Goal: Transaction & Acquisition: Purchase product/service

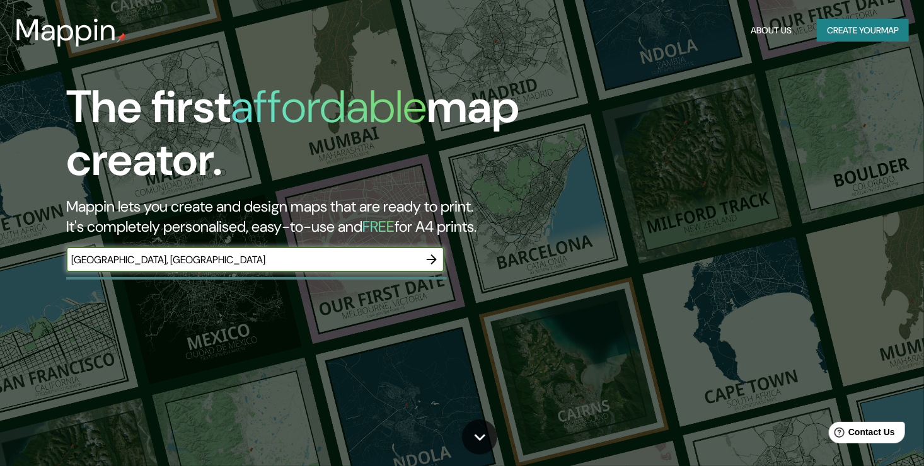
type input "[GEOGRAPHIC_DATA], [GEOGRAPHIC_DATA]"
click at [432, 255] on icon "button" at bounding box center [432, 260] width 10 height 10
type input "[GEOGRAPHIC_DATA]"
click at [437, 262] on icon "button" at bounding box center [431, 259] width 15 height 15
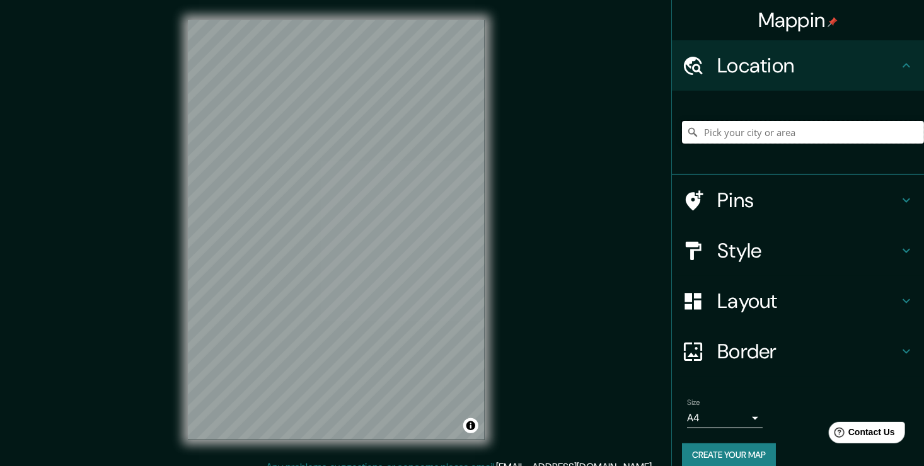
click at [753, 133] on input "Pick your city or area" at bounding box center [803, 132] width 242 height 23
click at [564, 466] on html "Mappin Location [GEOGRAPHIC_DATA], [GEOGRAPHIC_DATA], [GEOGRAPHIC_DATA] Pins St…" at bounding box center [462, 233] width 924 height 466
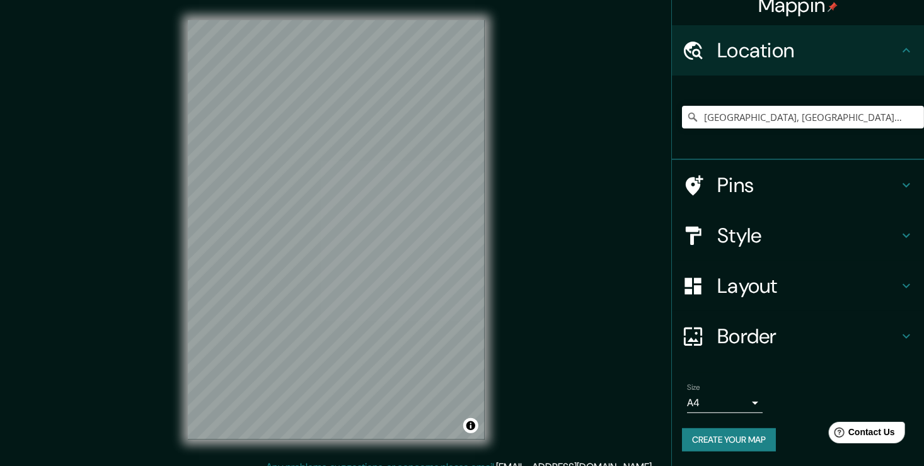
scroll to position [14, 0]
click at [816, 120] on input "[GEOGRAPHIC_DATA], [GEOGRAPHIC_DATA], [GEOGRAPHIC_DATA]" at bounding box center [803, 117] width 242 height 23
drag, startPoint x: 816, startPoint y: 120, endPoint x: 661, endPoint y: 147, distance: 157.4
click at [661, 147] on div "Mappin Location [GEOGRAPHIC_DATA], [GEOGRAPHIC_DATA], [GEOGRAPHIC_DATA] Pins St…" at bounding box center [462, 240] width 924 height 480
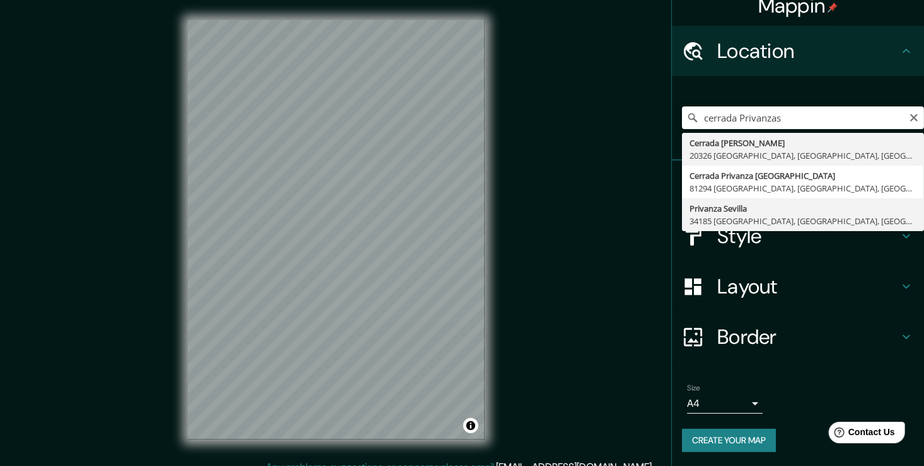
type input "Privanza Sevilla, 34185 [GEOGRAPHIC_DATA], [GEOGRAPHIC_DATA], [GEOGRAPHIC_DATA]"
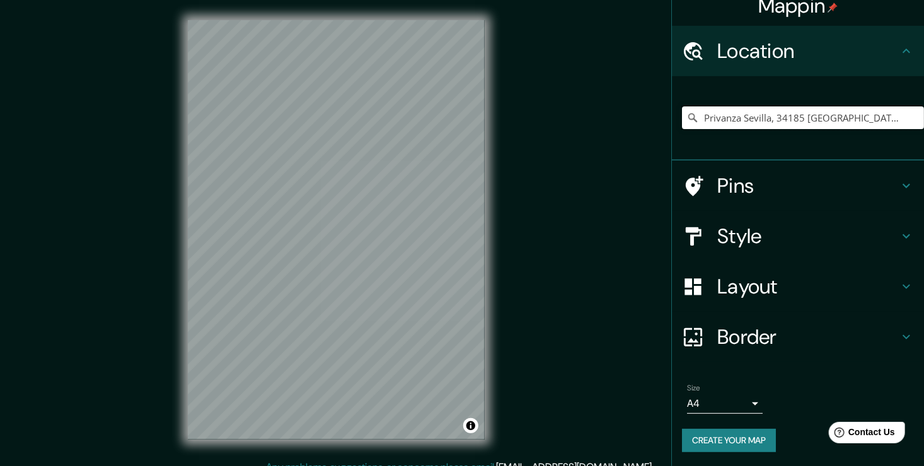
scroll to position [0, 0]
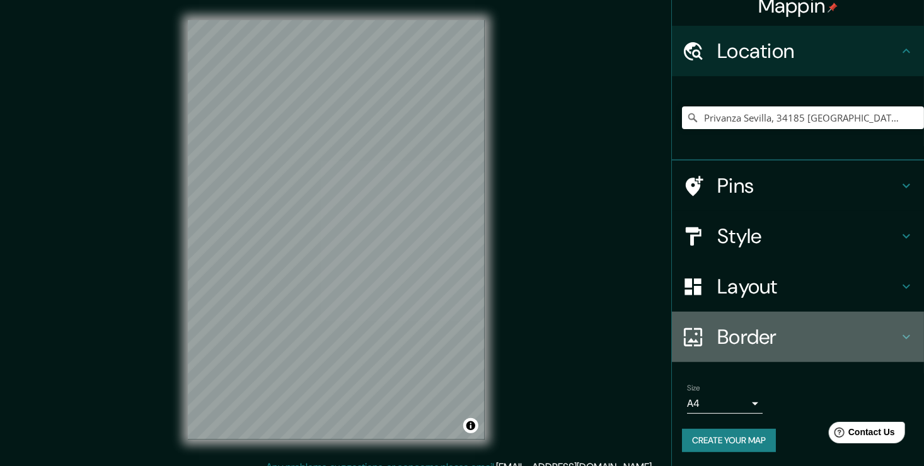
click at [754, 328] on h4 "Border" at bounding box center [807, 336] width 181 height 25
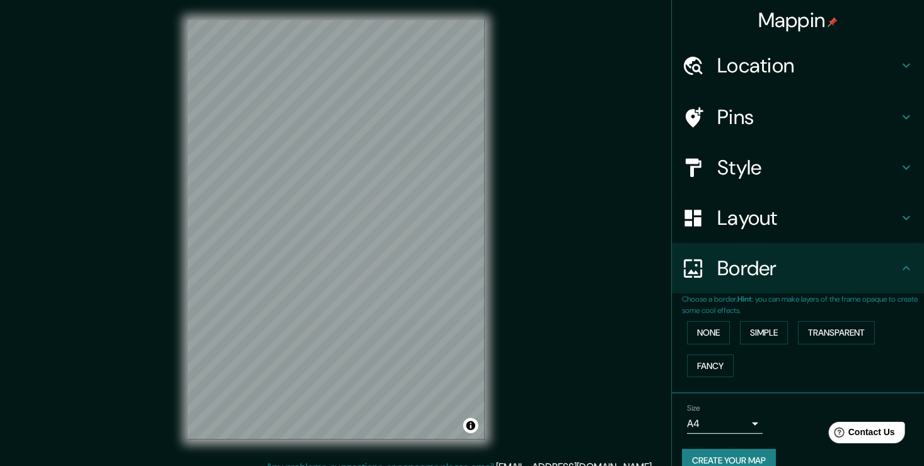
click at [783, 340] on div "None Simple Transparent Fancy" at bounding box center [803, 349] width 242 height 66
click at [777, 339] on button "Simple" at bounding box center [764, 332] width 48 height 23
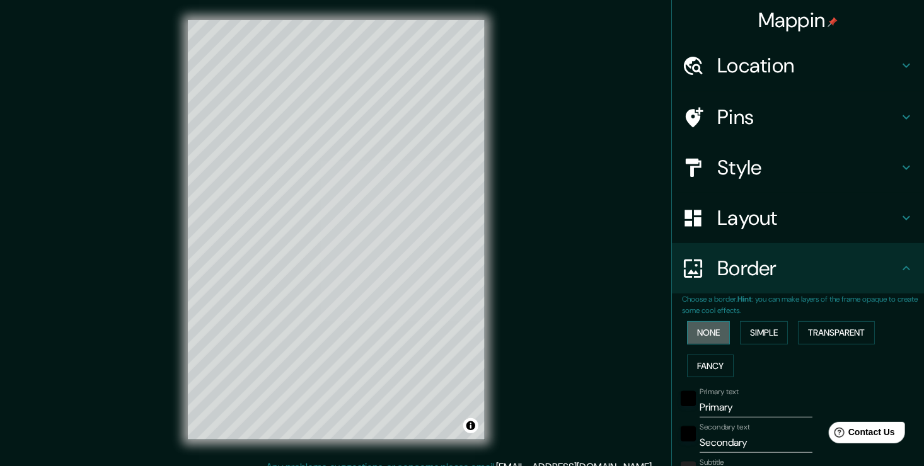
click at [701, 340] on button "None" at bounding box center [708, 332] width 43 height 23
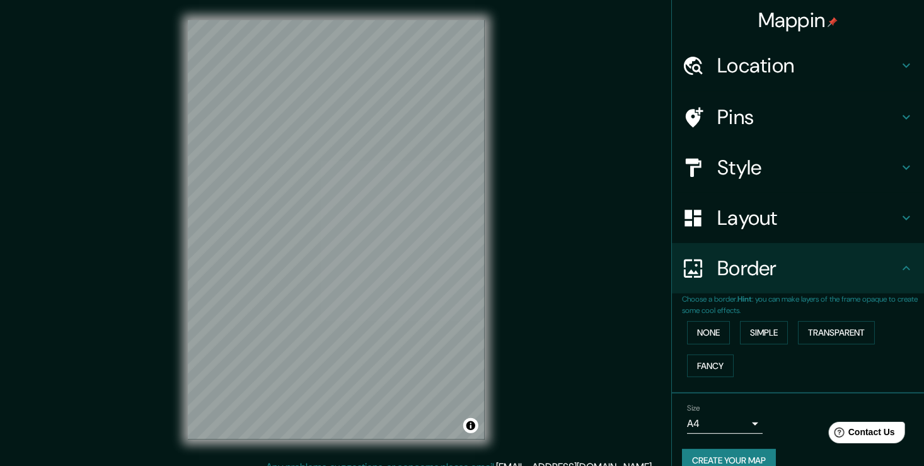
click at [753, 223] on h4 "Layout" at bounding box center [807, 217] width 181 height 25
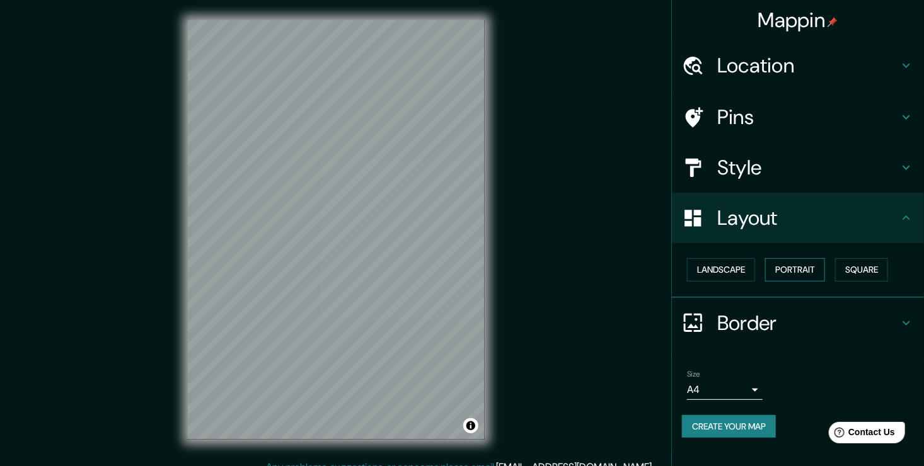
click at [805, 273] on button "Portrait" at bounding box center [795, 269] width 60 height 23
click at [859, 276] on button "Square" at bounding box center [861, 269] width 53 height 23
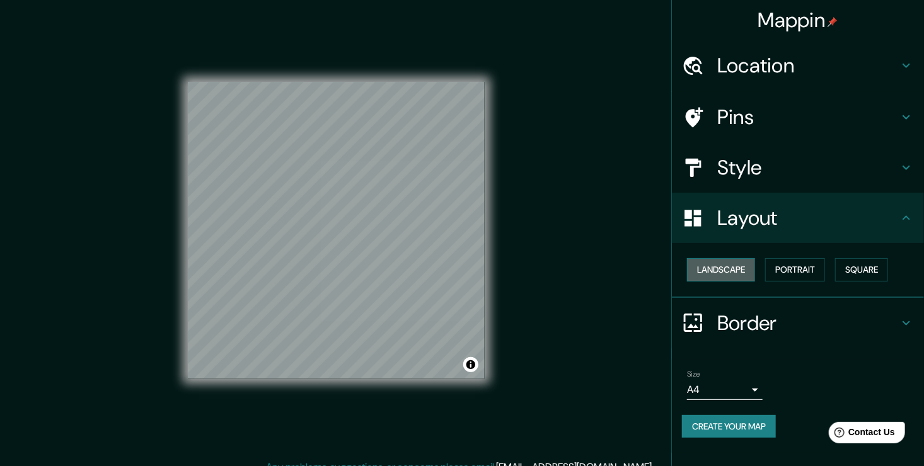
click at [742, 265] on button "Landscape" at bounding box center [721, 269] width 68 height 23
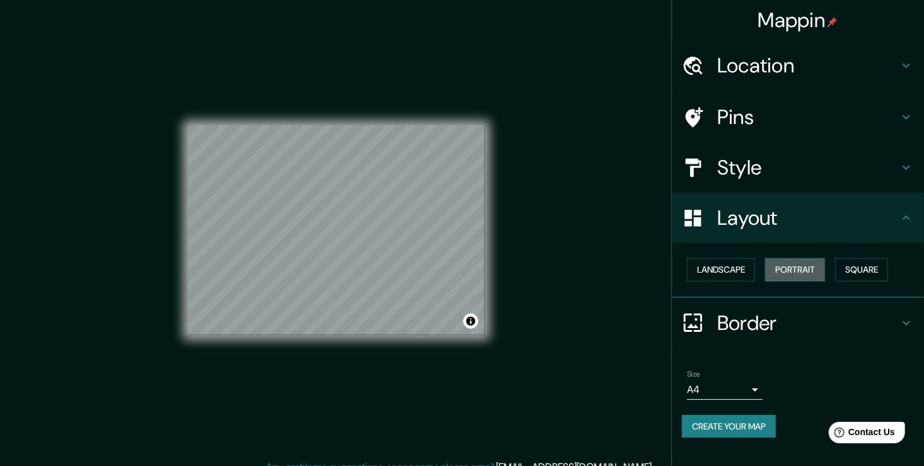
click at [816, 273] on button "Portrait" at bounding box center [795, 269] width 60 height 23
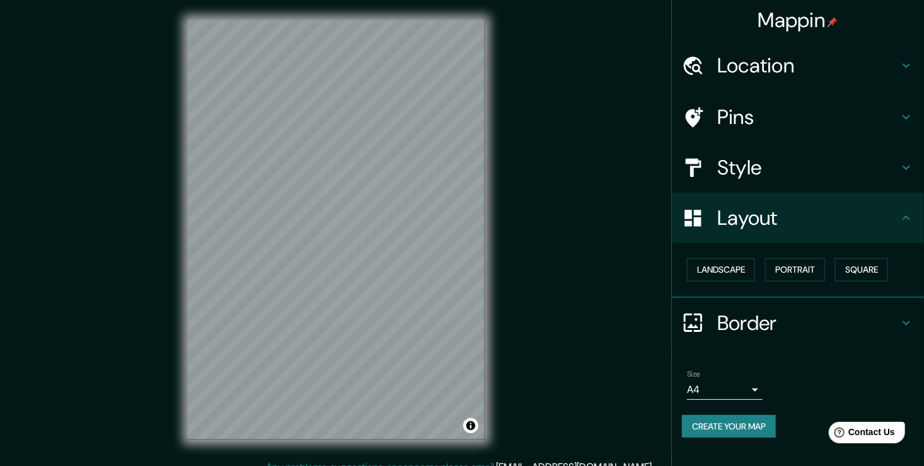
click at [786, 155] on h4 "Style" at bounding box center [807, 167] width 181 height 25
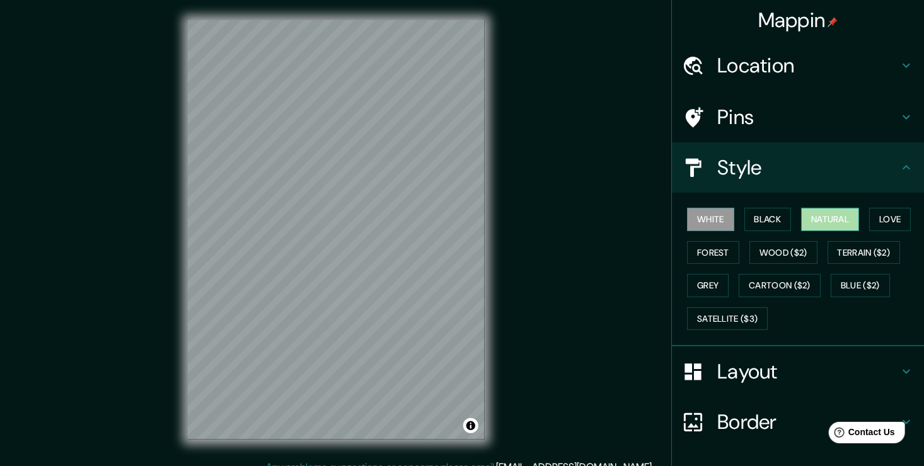
click at [810, 226] on button "Natural" at bounding box center [830, 219] width 58 height 23
click at [880, 227] on button "Love" at bounding box center [890, 219] width 42 height 23
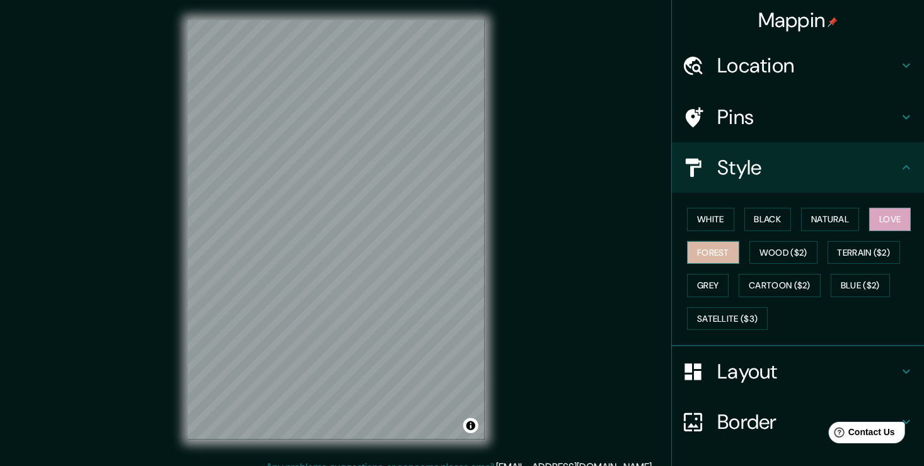
click at [687, 260] on button "Forest" at bounding box center [713, 252] width 52 height 23
click at [764, 255] on button "Wood ($2)" at bounding box center [783, 252] width 68 height 23
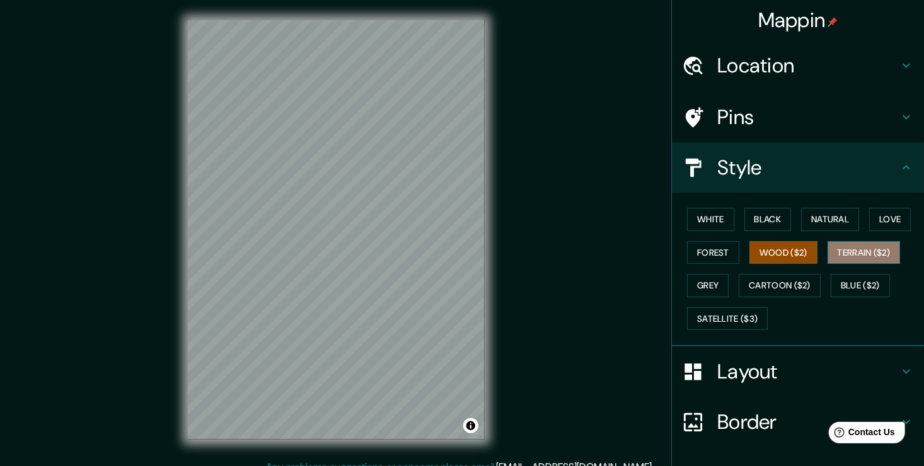
click at [863, 251] on button "Terrain ($2)" at bounding box center [863, 252] width 73 height 23
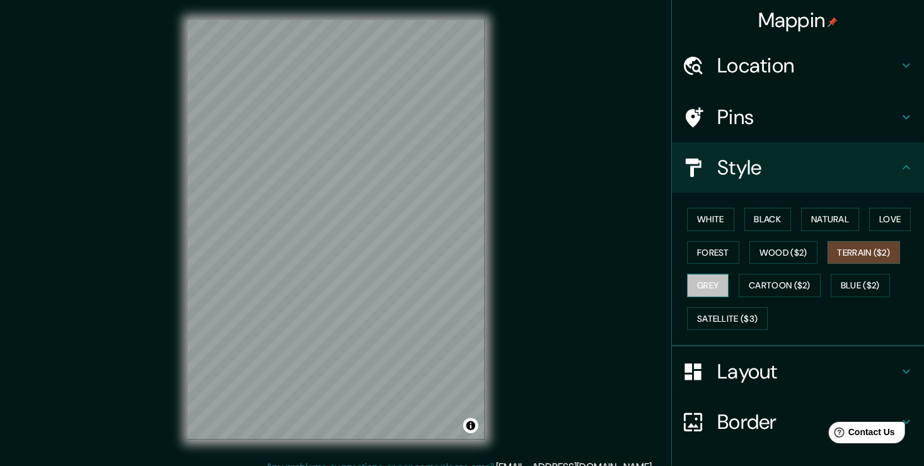
click at [711, 282] on button "Grey" at bounding box center [708, 285] width 42 height 23
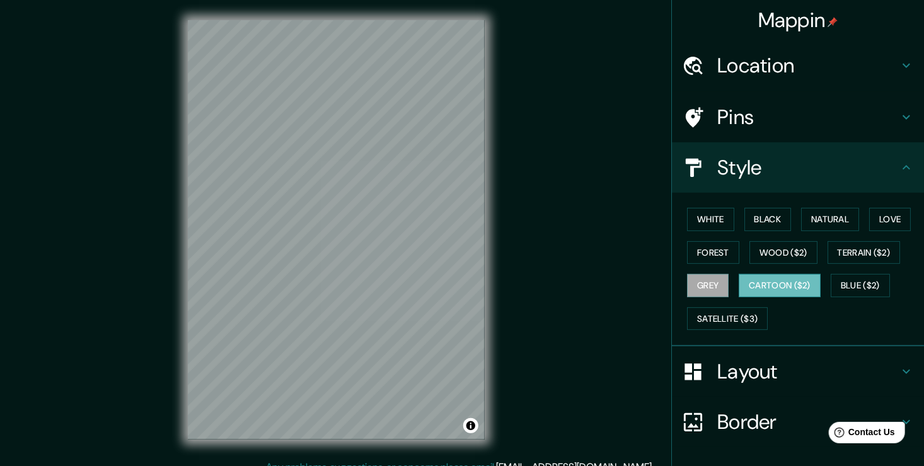
click at [766, 287] on button "Cartoon ($2)" at bounding box center [779, 285] width 82 height 23
click at [854, 290] on button "Blue ($2)" at bounding box center [859, 285] width 59 height 23
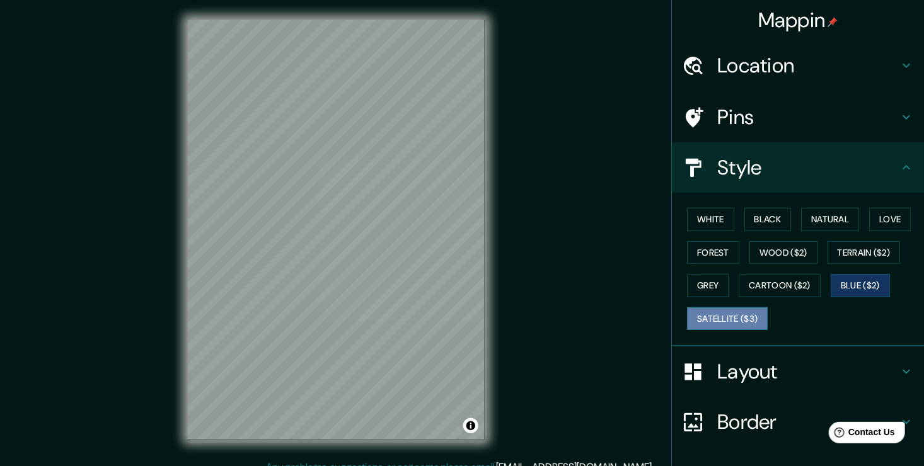
click at [735, 319] on button "Satellite ($3)" at bounding box center [727, 318] width 81 height 23
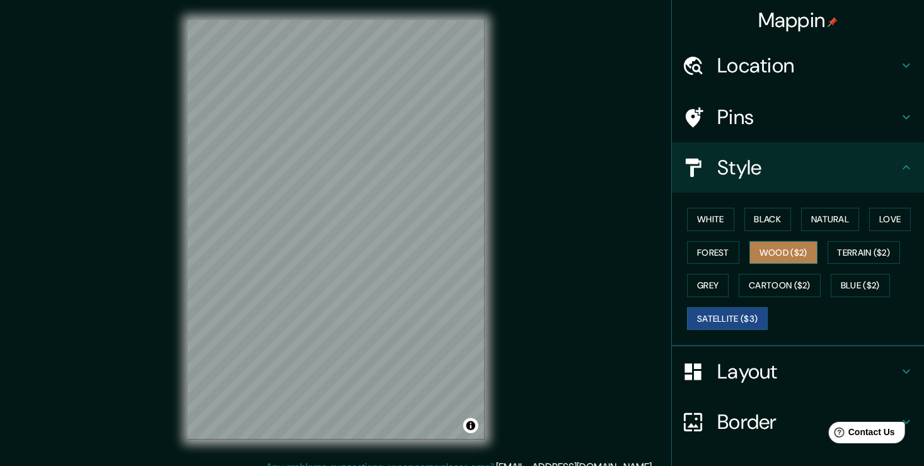
click at [775, 257] on button "Wood ($2)" at bounding box center [783, 252] width 68 height 23
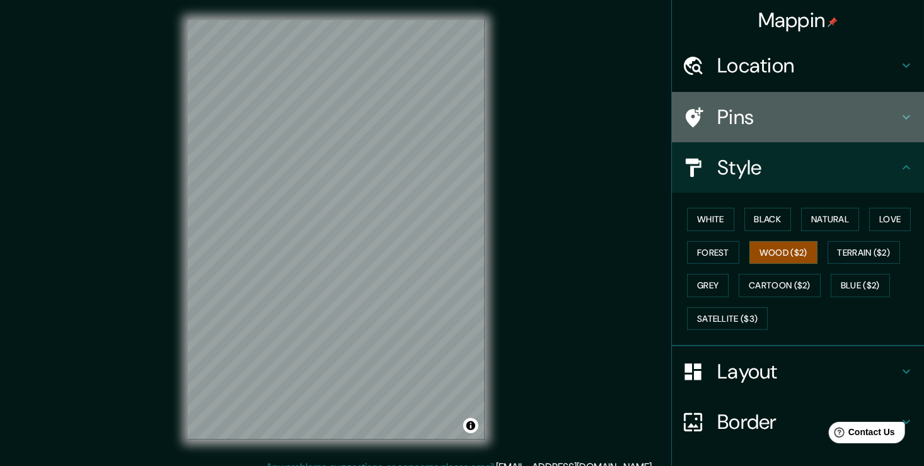
click at [760, 118] on h4 "Pins" at bounding box center [807, 117] width 181 height 25
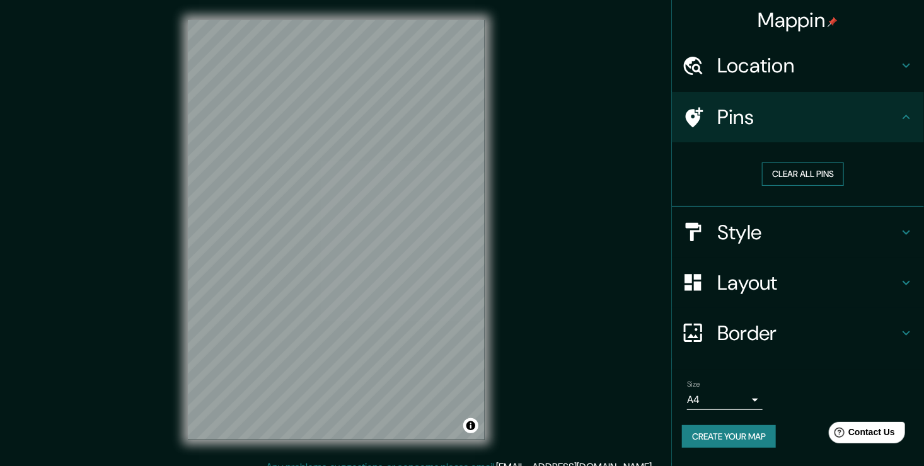
click at [793, 180] on button "Clear all pins" at bounding box center [803, 174] width 82 height 23
click at [784, 166] on button "Clear all pins" at bounding box center [803, 174] width 82 height 23
click at [783, 243] on h4 "Style" at bounding box center [807, 232] width 181 height 25
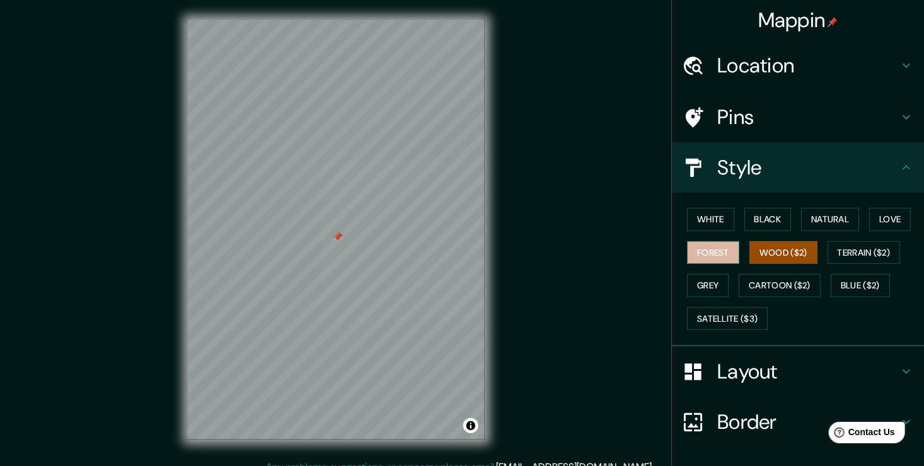
click at [700, 250] on button "Forest" at bounding box center [713, 252] width 52 height 23
click at [764, 217] on button "Black" at bounding box center [767, 219] width 47 height 23
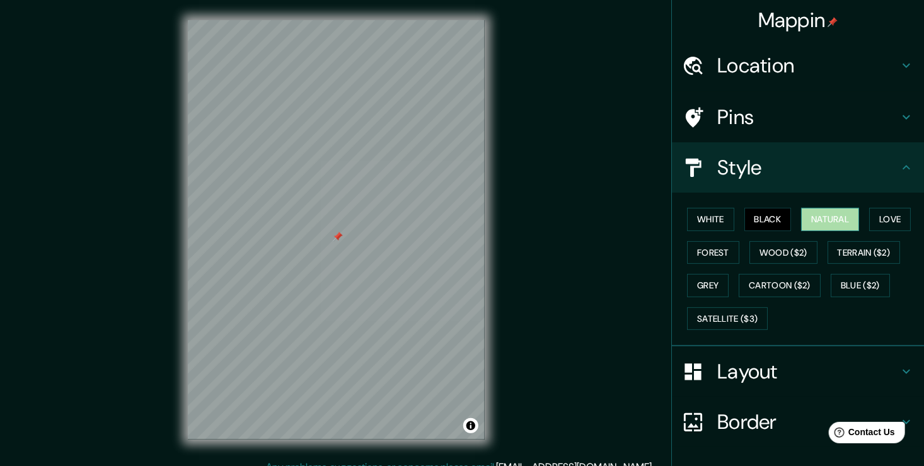
click at [801, 219] on button "Natural" at bounding box center [830, 219] width 58 height 23
click at [888, 215] on button "Love" at bounding box center [890, 219] width 42 height 23
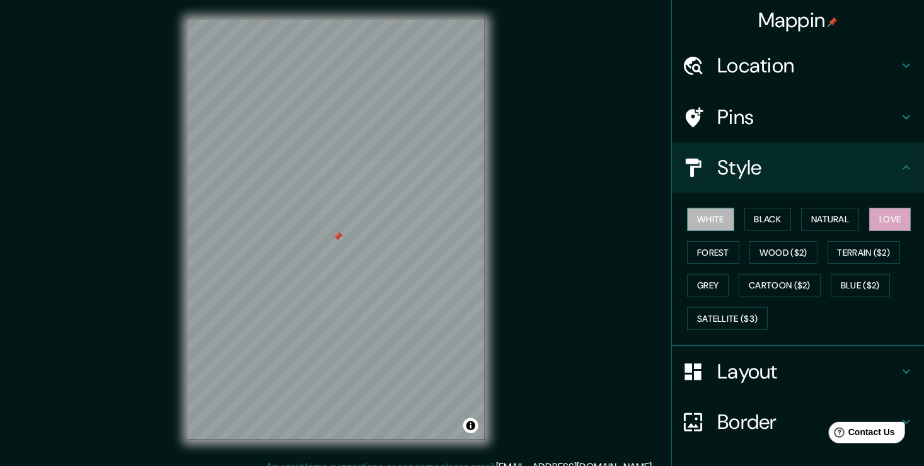
click at [709, 223] on button "White" at bounding box center [710, 219] width 47 height 23
click at [789, 251] on button "Wood ($2)" at bounding box center [783, 252] width 68 height 23
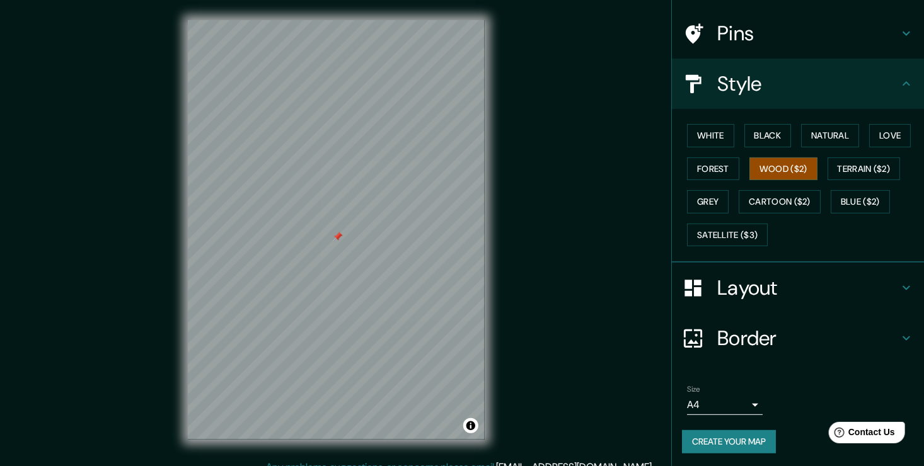
click at [711, 444] on button "Create your map" at bounding box center [729, 441] width 94 height 23
click at [603, 439] on div "Mappin Location [GEOGRAPHIC_DATA] [GEOGRAPHIC_DATA], [GEOGRAPHIC_DATA], [GEOGRA…" at bounding box center [462, 240] width 924 height 480
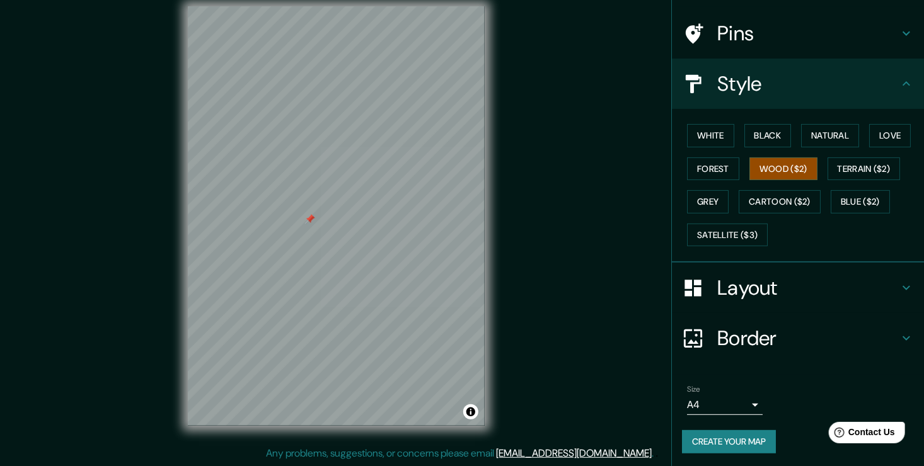
click at [722, 438] on button "Create your map" at bounding box center [729, 441] width 94 height 23
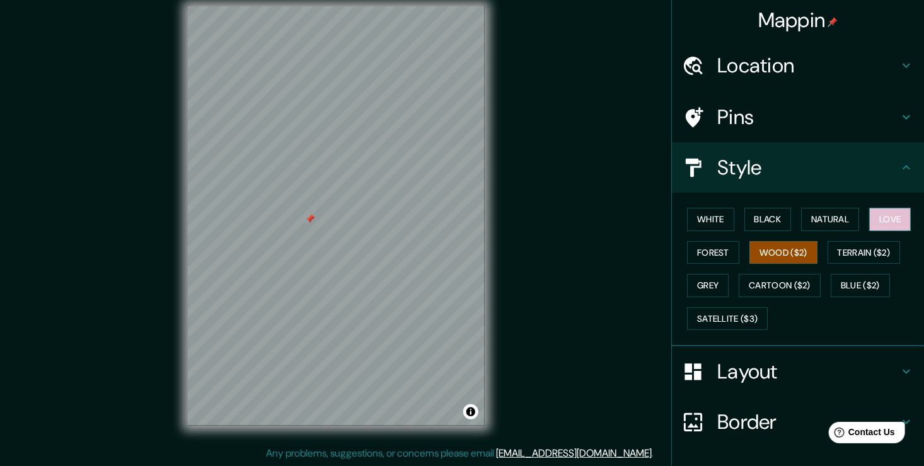
click at [875, 225] on button "Love" at bounding box center [890, 219] width 42 height 23
click at [801, 209] on button "Natural" at bounding box center [830, 219] width 58 height 23
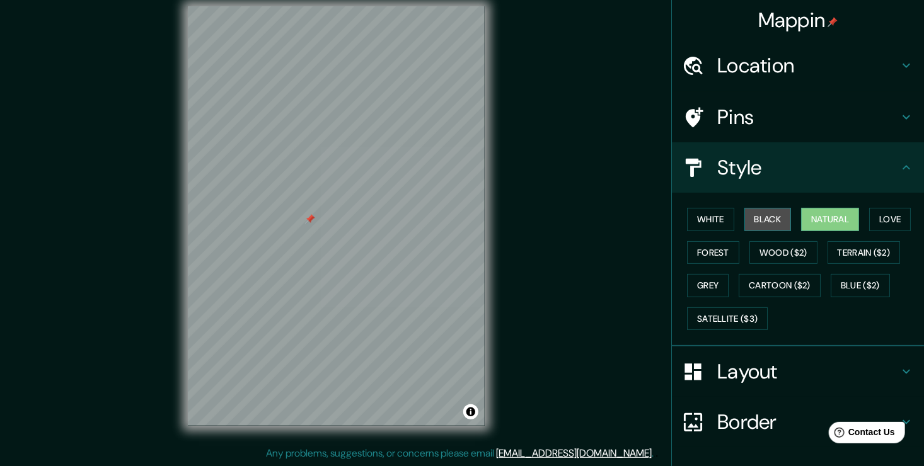
click at [762, 217] on button "Black" at bounding box center [767, 219] width 47 height 23
click at [705, 219] on button "White" at bounding box center [710, 219] width 47 height 23
click at [805, 219] on button "Natural" at bounding box center [830, 219] width 58 height 23
click at [757, 209] on button "Black" at bounding box center [767, 219] width 47 height 23
click at [702, 282] on button "Grey" at bounding box center [708, 285] width 42 height 23
